Goal: Navigation & Orientation: Find specific page/section

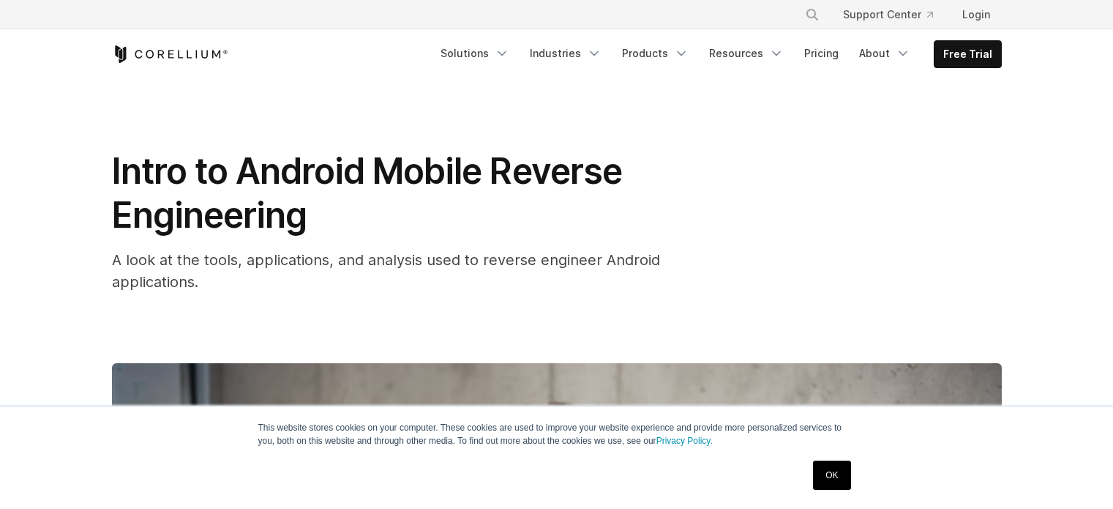
click at [827, 476] on link "OK" at bounding box center [831, 474] width 37 height 29
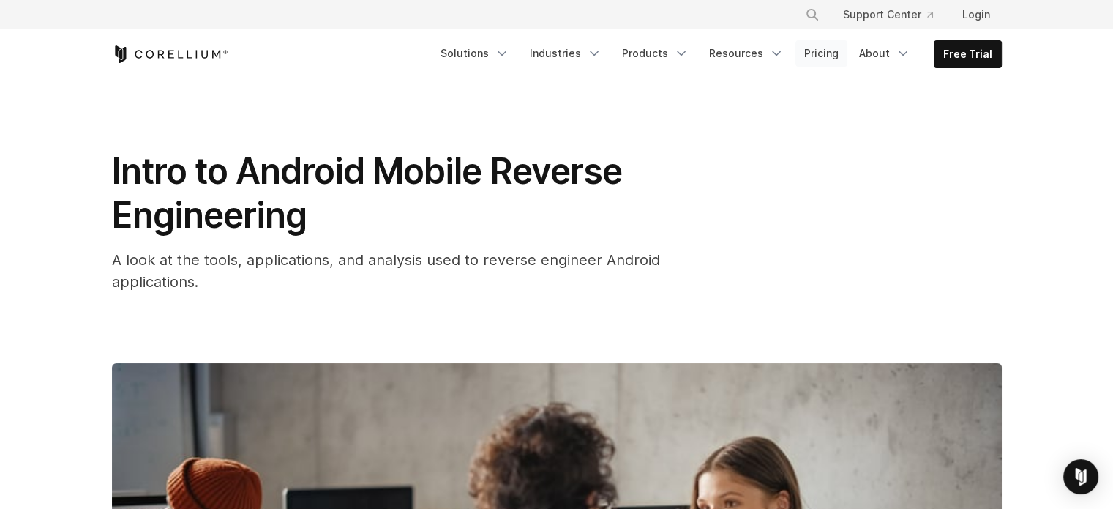
click at [845, 52] on link "Pricing" at bounding box center [821, 53] width 52 height 26
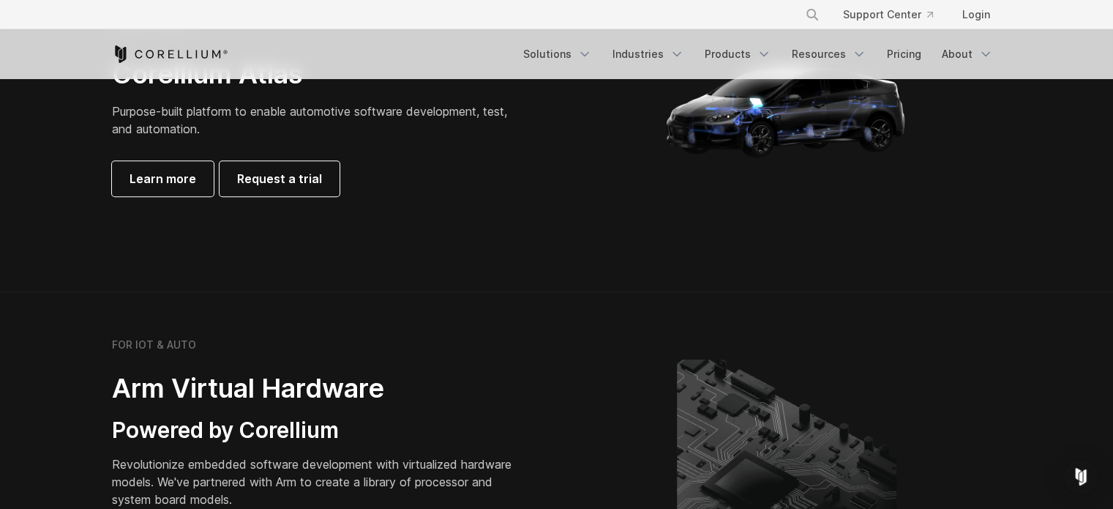
scroll to position [1464, 0]
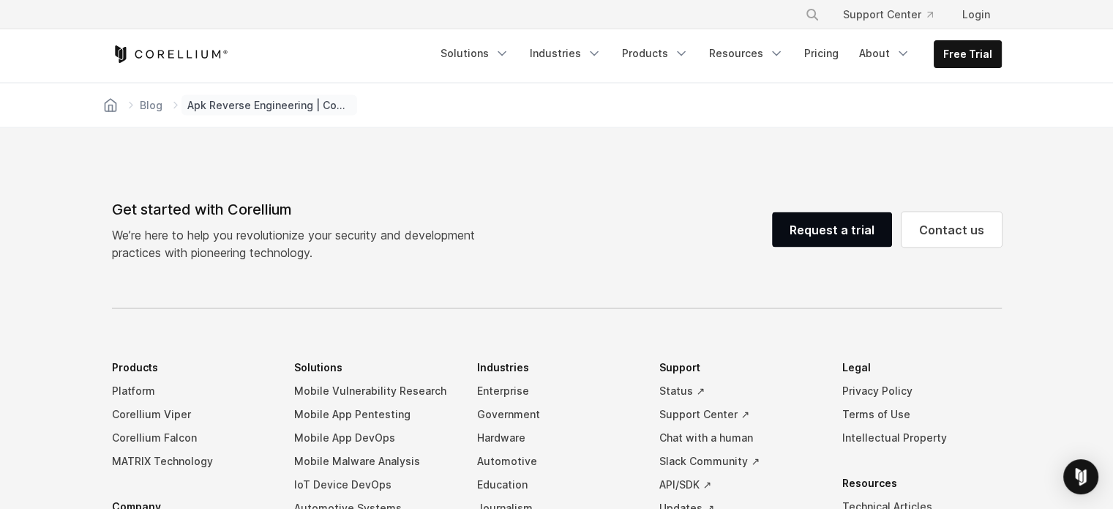
scroll to position [8680, 0]
